Goal: Task Accomplishment & Management: Manage account settings

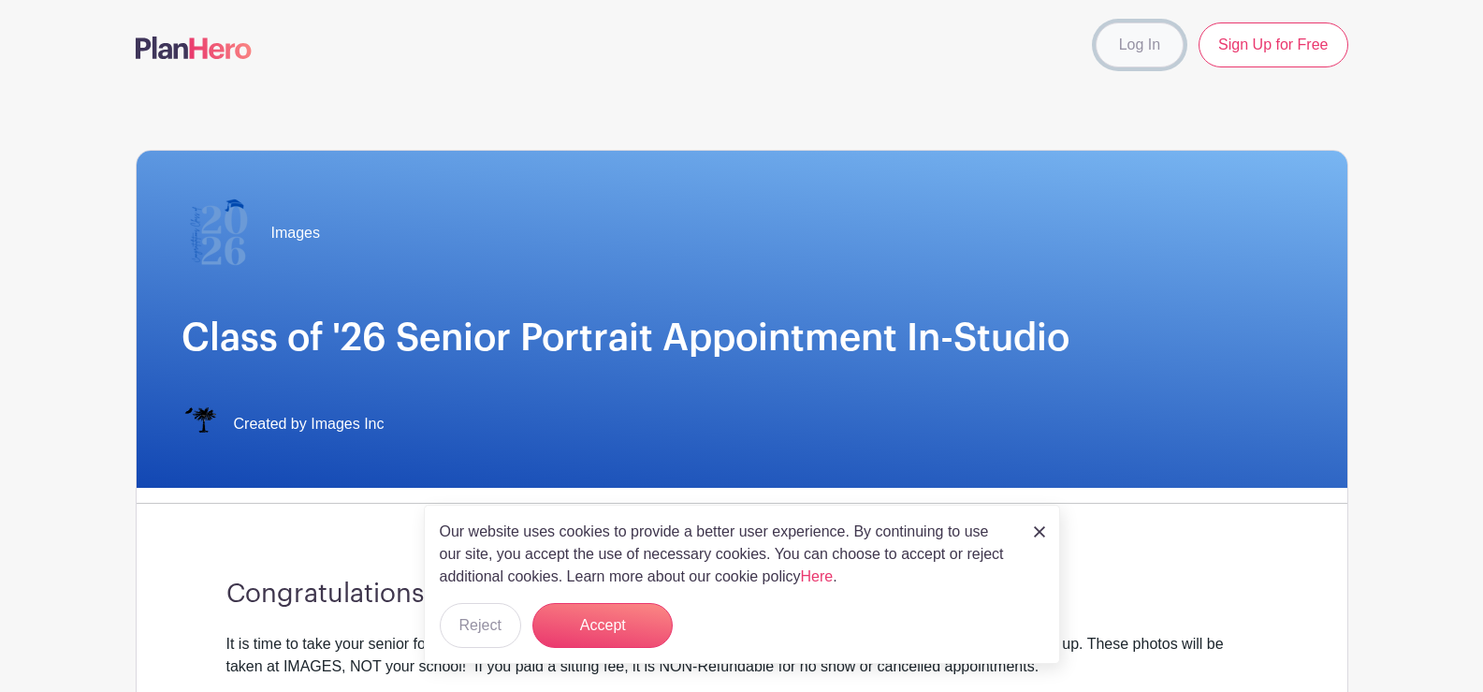
click at [1138, 44] on link "Log In" at bounding box center [1140, 44] width 88 height 45
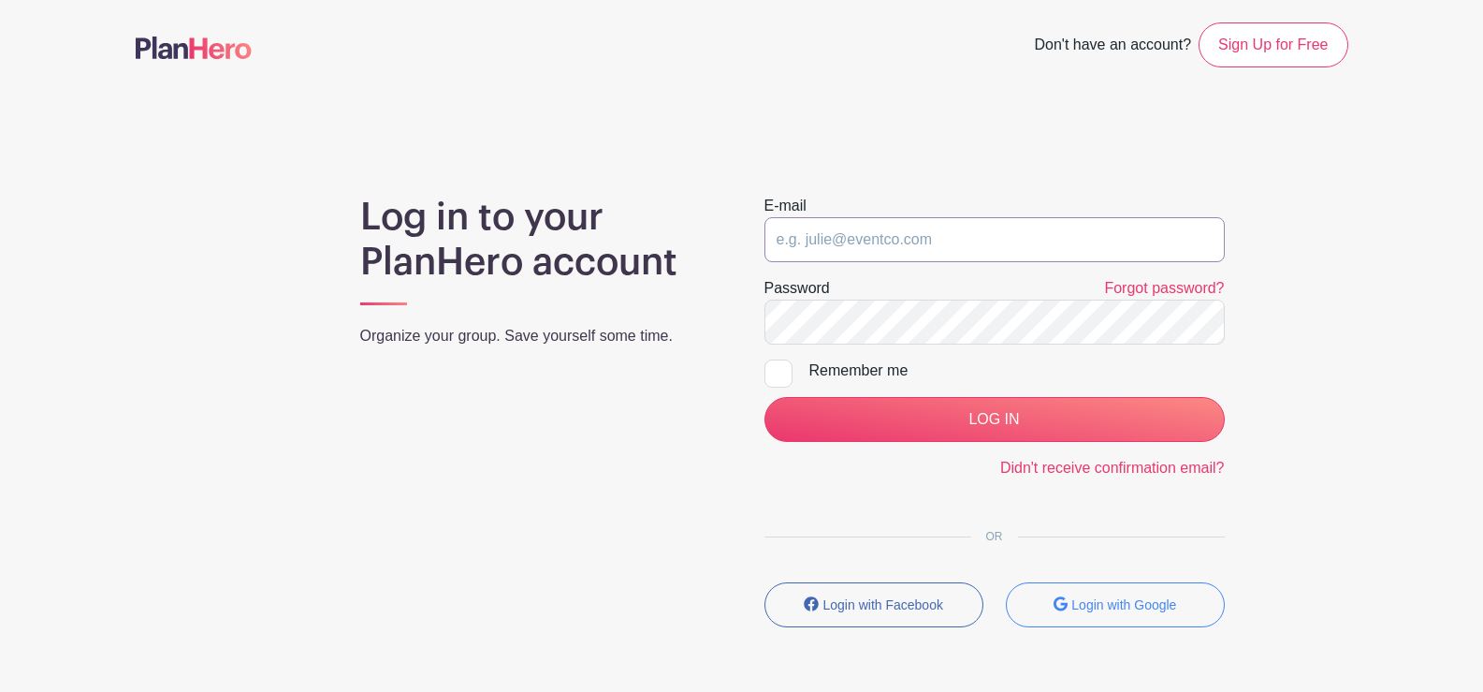
click at [1028, 247] on input "email" at bounding box center [995, 239] width 460 height 45
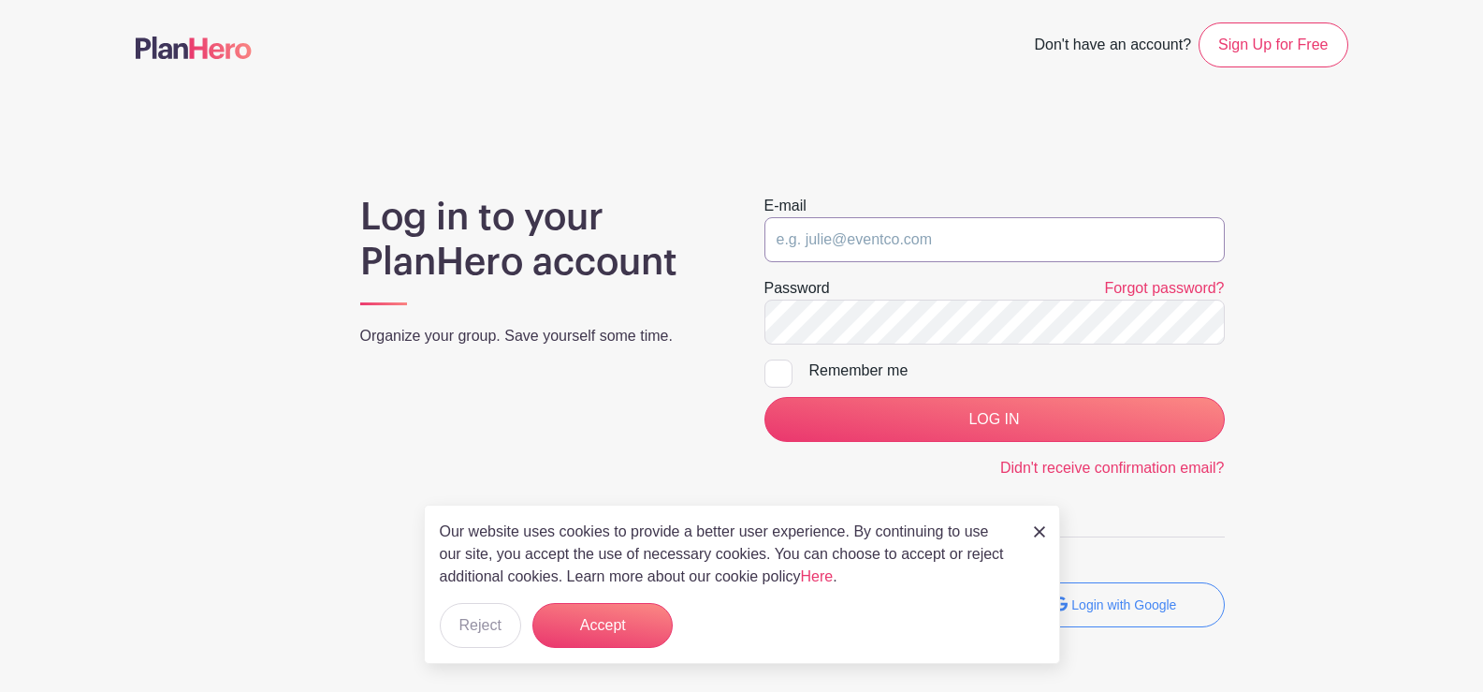
type input "[EMAIL_ADDRESS][DOMAIN_NAME]"
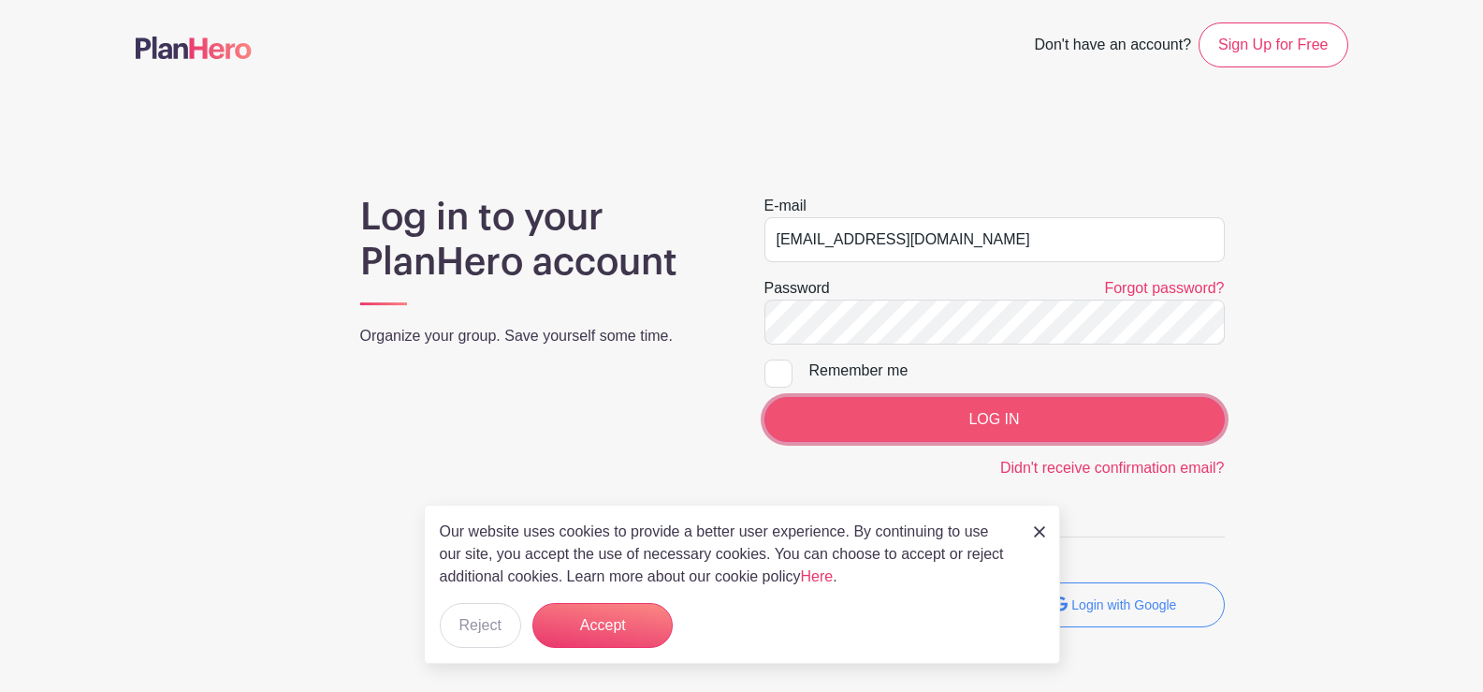
click at [1019, 418] on input "LOG IN" at bounding box center [995, 419] width 460 height 45
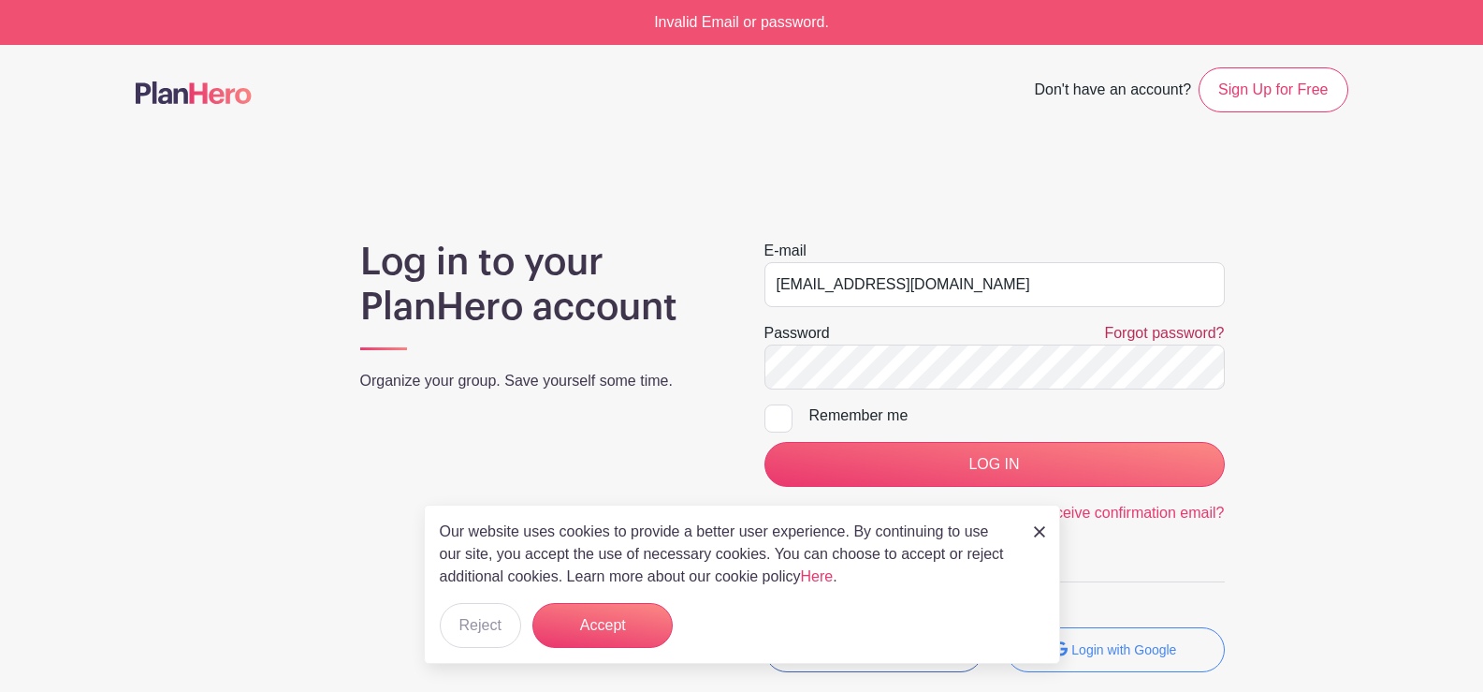
click at [1142, 332] on link "Forgot password?" at bounding box center [1164, 333] width 120 height 16
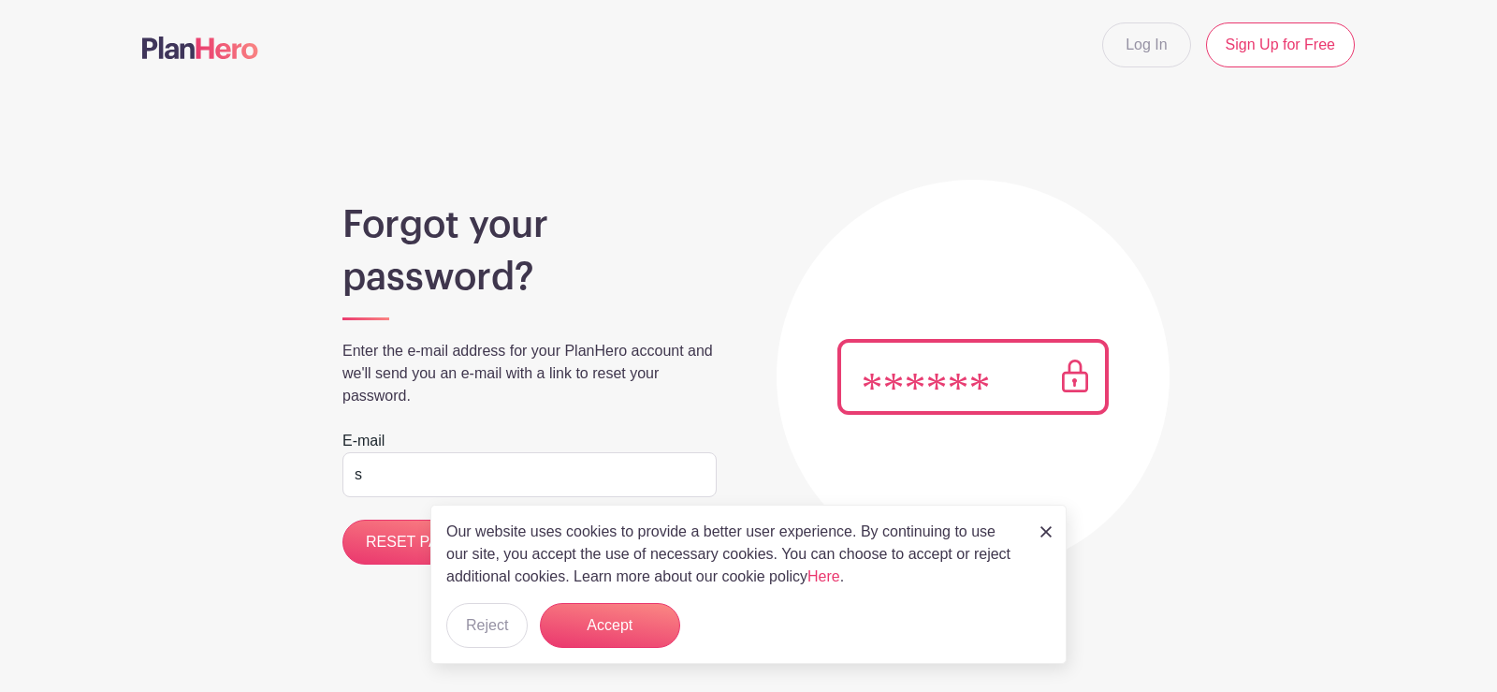
type input "[EMAIL_ADDRESS][DOMAIN_NAME]"
click at [1045, 534] on img at bounding box center [1046, 531] width 11 height 11
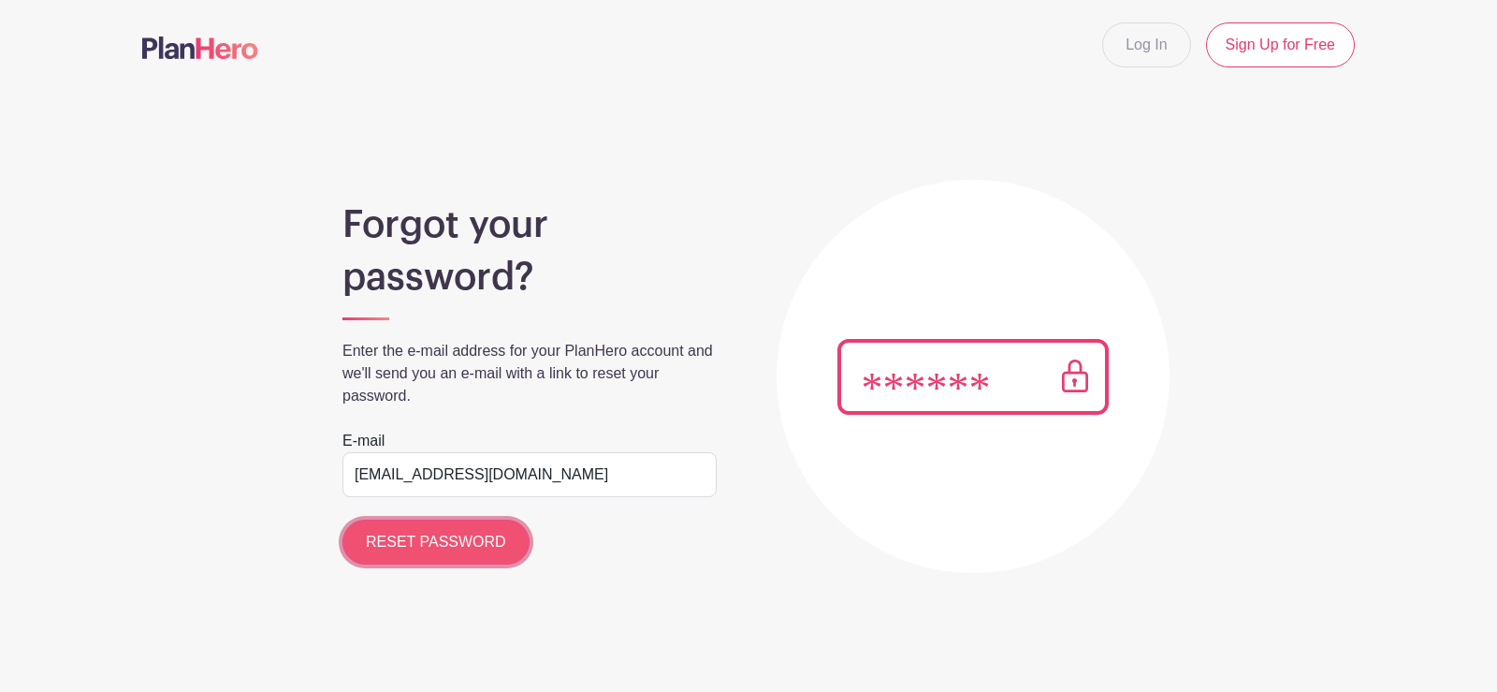
click at [473, 546] on input "RESET PASSWORD" at bounding box center [436, 541] width 187 height 45
